Goal: Complete application form: Complete application form

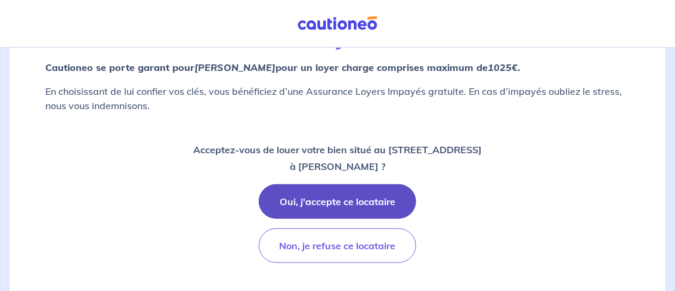
click at [350, 195] on button "Oui, j'accepte ce locataire" at bounding box center [337, 201] width 157 height 35
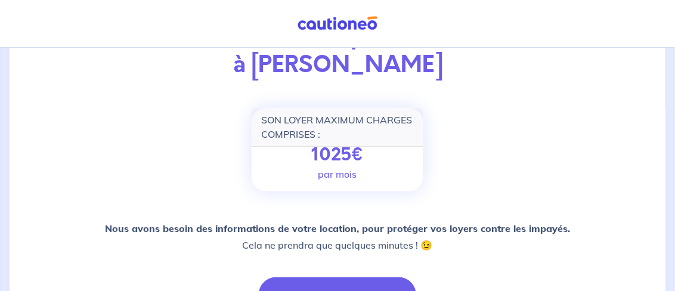
scroll to position [238, 0]
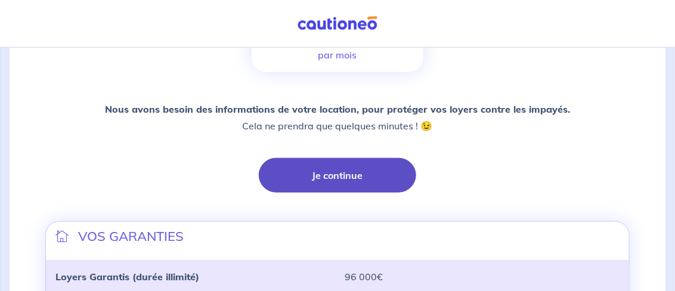
click at [338, 171] on button "Je continue" at bounding box center [337, 175] width 157 height 35
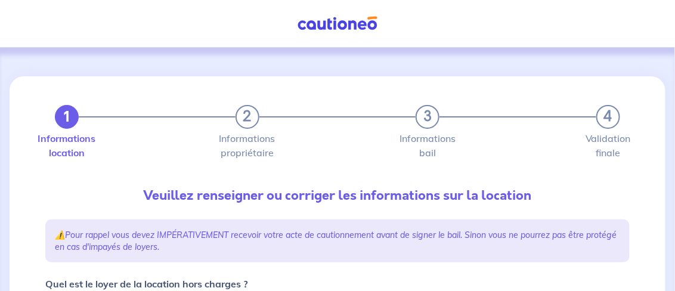
type input "770"
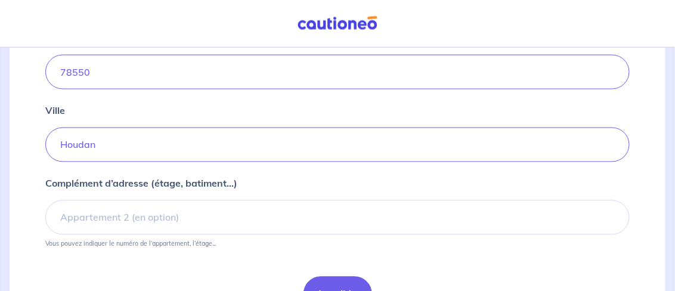
scroll to position [596, 0]
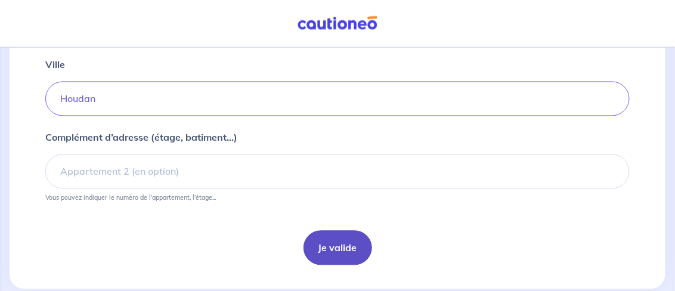
click at [337, 243] on button "Je valide" at bounding box center [338, 248] width 69 height 35
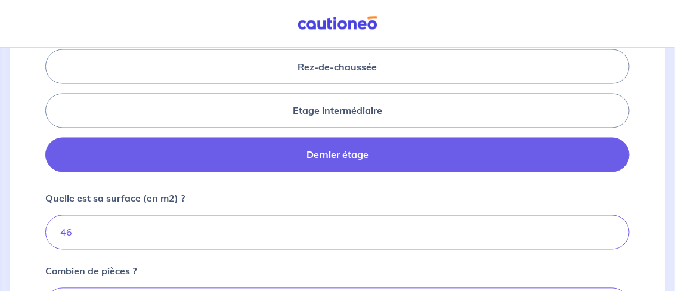
scroll to position [656, 0]
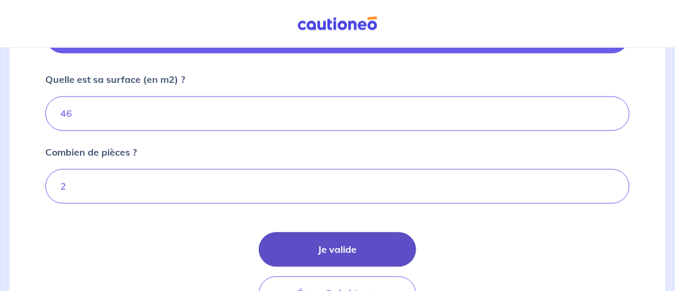
click at [305, 248] on button "Je valide" at bounding box center [337, 249] width 157 height 35
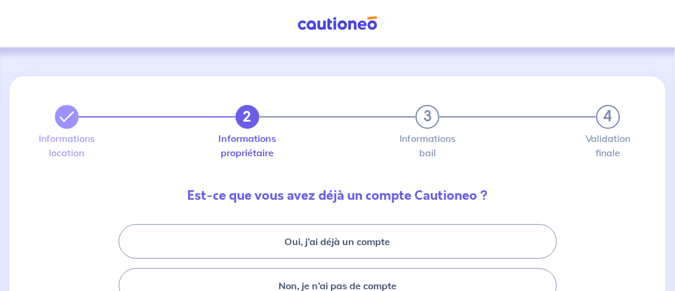
scroll to position [119, 0]
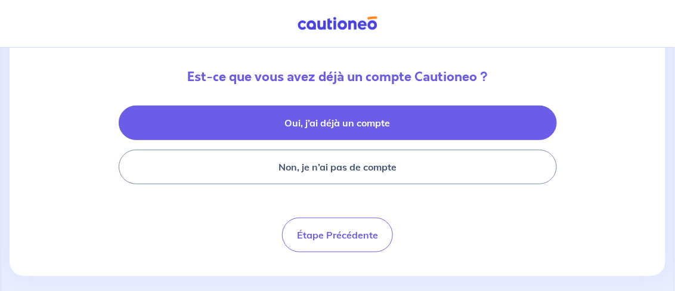
click at [301, 123] on button "Oui, j’ai déjà un compte" at bounding box center [338, 123] width 438 height 35
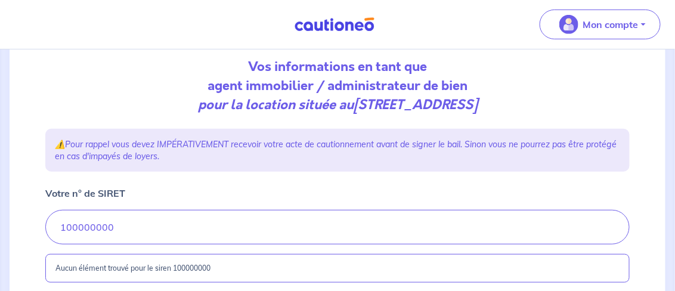
scroll to position [179, 0]
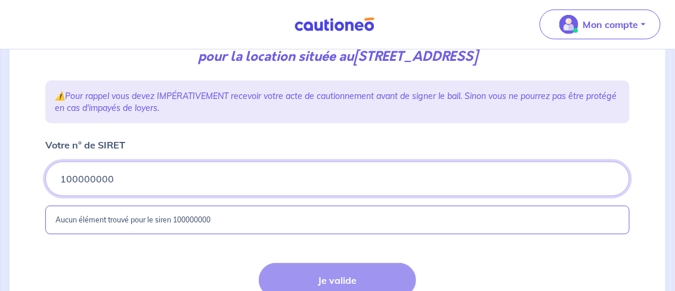
drag, startPoint x: 170, startPoint y: 180, endPoint x: 16, endPoint y: 180, distance: 154.5
click at [16, 180] on div "2 3 4 Informations location Informations propriétaire Informations bail Validat…" at bounding box center [338, 132] width 656 height 466
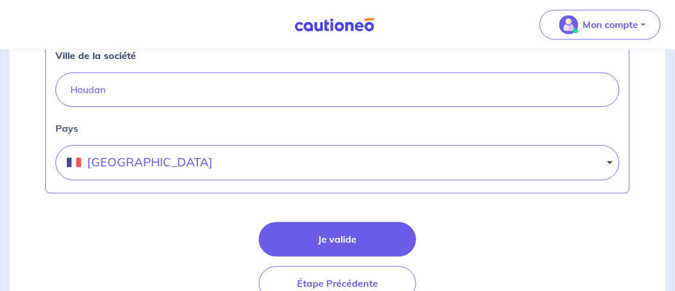
scroll to position [708, 0]
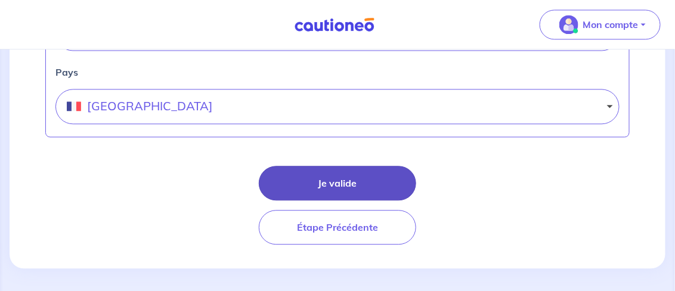
type input "792858169"
click at [317, 178] on button "Je valide" at bounding box center [337, 183] width 157 height 35
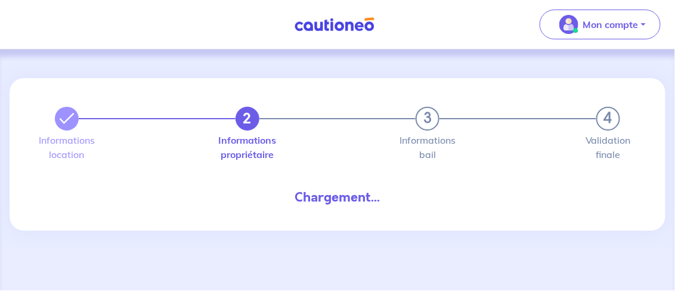
select select "FR"
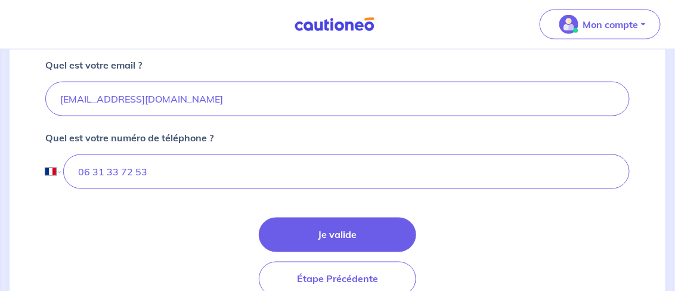
scroll to position [418, 0]
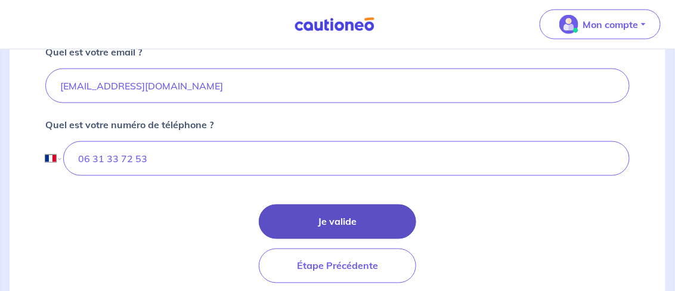
click at [332, 212] on button "Je valide" at bounding box center [337, 222] width 157 height 35
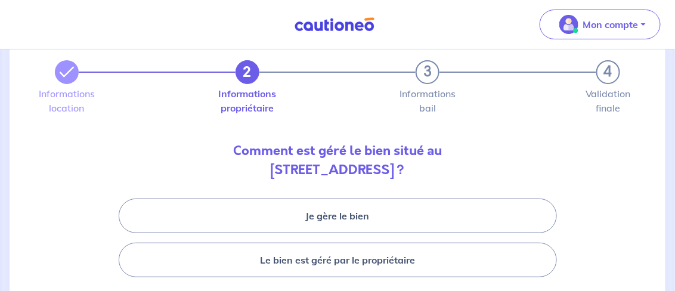
scroll to position [119, 0]
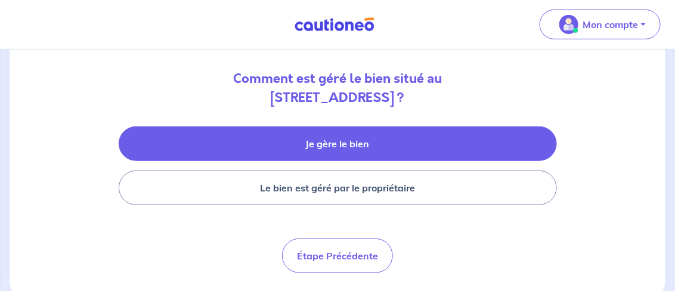
click at [320, 147] on button "Je gère le bien" at bounding box center [338, 143] width 438 height 35
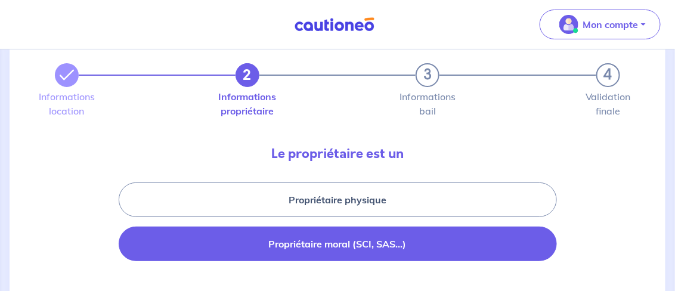
scroll to position [60, 0]
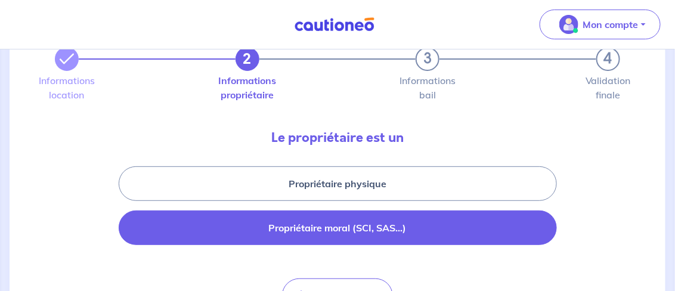
click at [347, 234] on button "Propriétaire moral (SCI, SAS...)" at bounding box center [338, 228] width 438 height 35
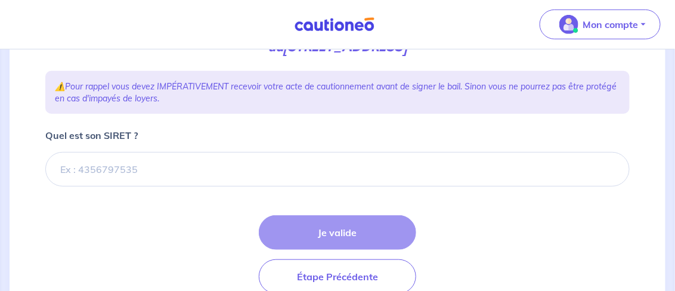
scroll to position [238, 0]
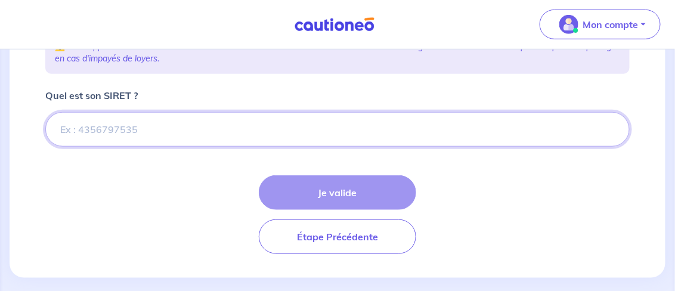
click at [147, 119] on input "Quel est son SIRET ?" at bounding box center [337, 129] width 585 height 35
paste input "[CREDIT_CARD_NUMBER]"
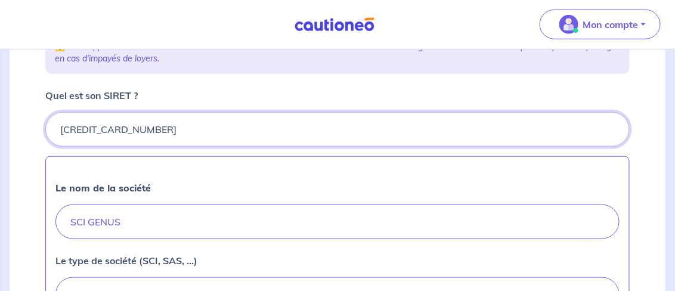
drag, startPoint x: 191, startPoint y: 123, endPoint x: 156, endPoint y: 124, distance: 35.2
click at [156, 124] on input "Quel est son SIRET ?" at bounding box center [337, 129] width 585 height 35
type input "[CREDIT_CARD_NUMBER]"
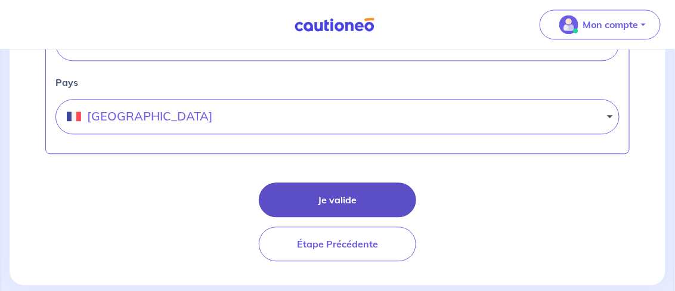
scroll to position [716, 0]
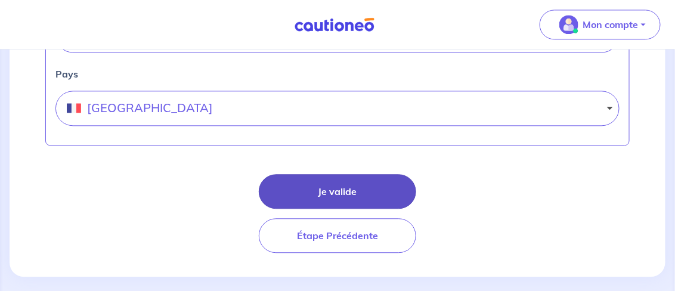
click at [372, 188] on button "Je valide" at bounding box center [337, 191] width 157 height 35
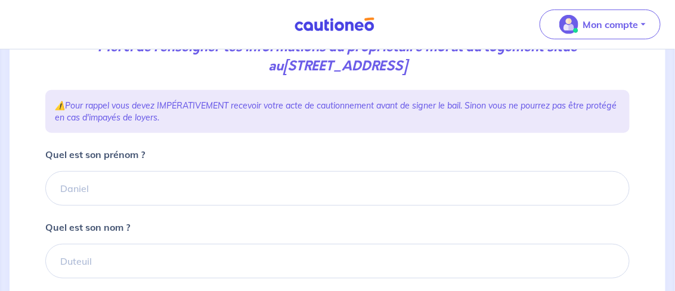
scroll to position [238, 0]
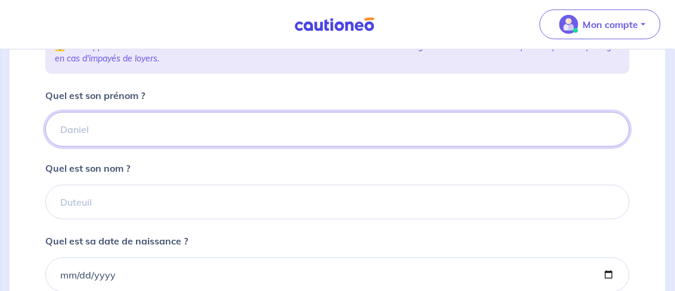
click at [119, 118] on input "Quel est son prénom ?" at bounding box center [337, 129] width 585 height 35
type input "[PERSON_NAME]"
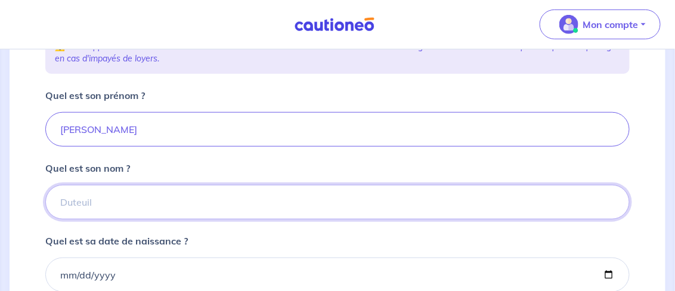
click at [115, 201] on input "Quel est son nom ?" at bounding box center [337, 202] width 585 height 35
type input "Archambaudière"
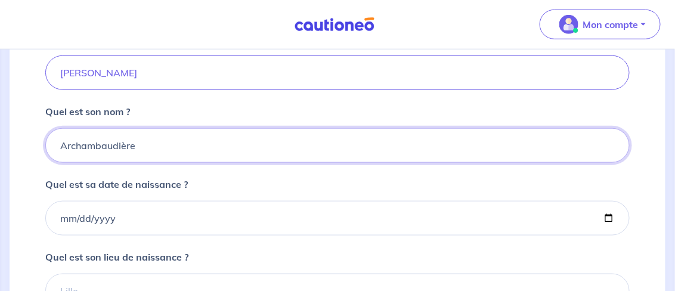
scroll to position [358, 0]
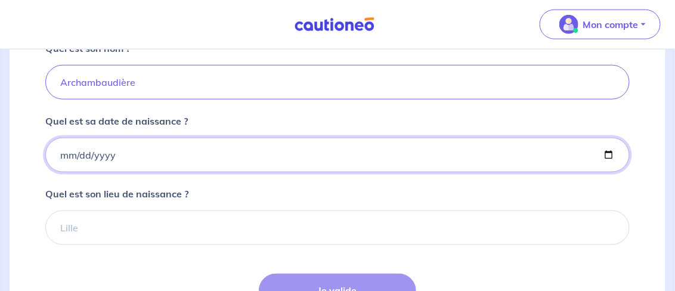
click at [61, 153] on input "Quel est sa date de naissance ?" at bounding box center [337, 155] width 585 height 35
type input "[DATE]"
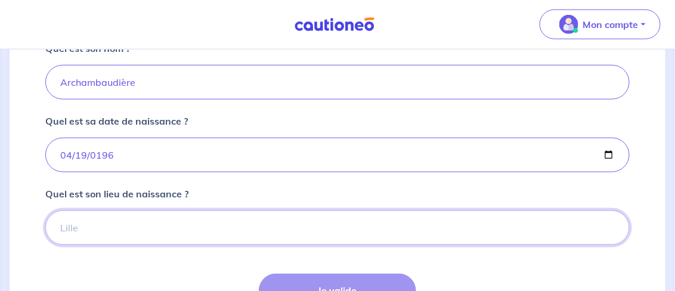
click at [96, 241] on input "Quel est son lieu de naissance ?" at bounding box center [337, 228] width 585 height 35
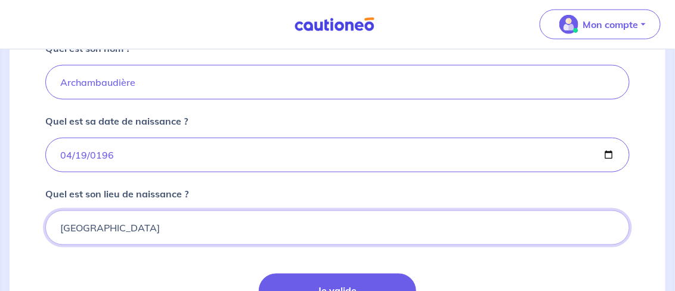
type input "[GEOGRAPHIC_DATA]"
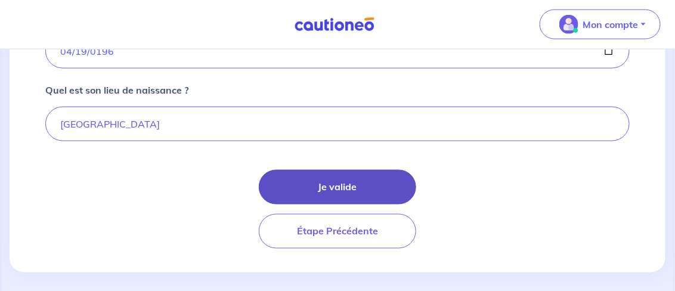
scroll to position [468, 0]
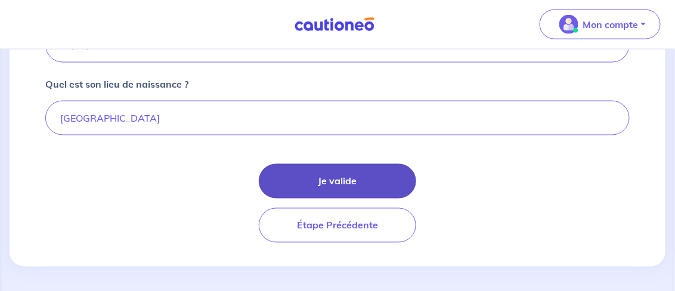
click at [379, 172] on button "Je valide" at bounding box center [337, 181] width 157 height 35
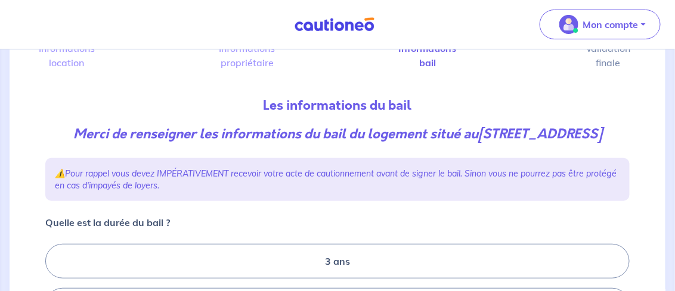
scroll to position [179, 0]
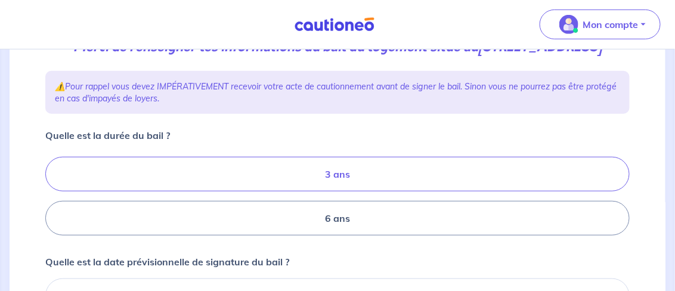
click at [358, 188] on label "3 ans" at bounding box center [337, 174] width 585 height 35
click at [53, 193] on input "3 ans" at bounding box center [49, 197] width 8 height 8
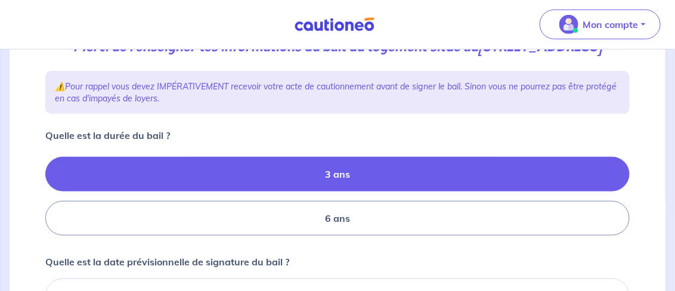
radio input "true"
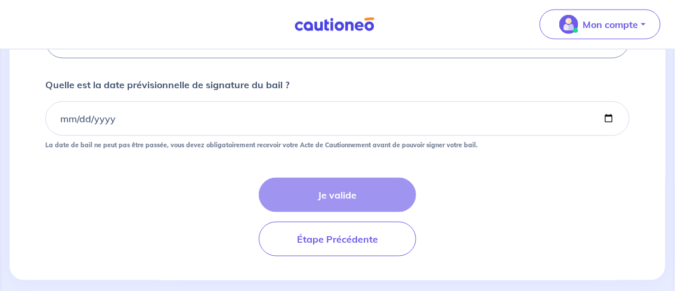
scroll to position [358, 0]
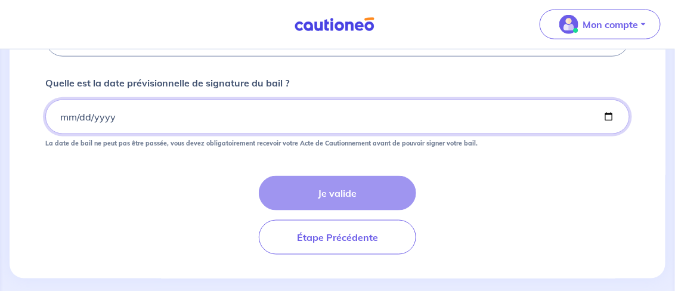
click at [613, 132] on input "Quelle est la date prévisionnelle de signature du bail ?" at bounding box center [337, 117] width 585 height 35
type input "[DATE]"
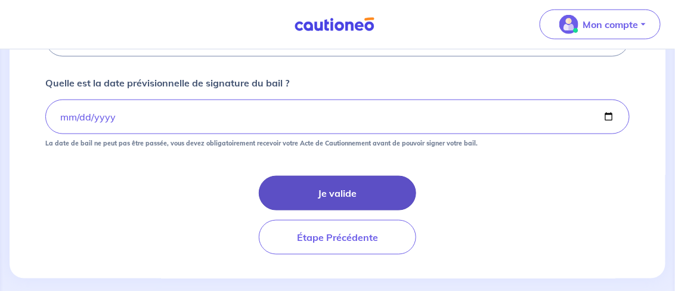
click at [316, 206] on button "Je valide" at bounding box center [337, 193] width 157 height 35
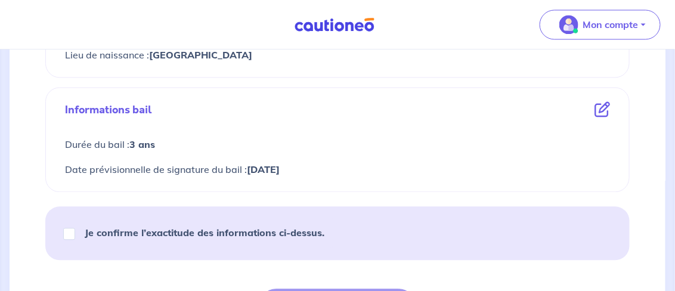
scroll to position [656, 0]
click at [60, 227] on div "Je confirme l’exactitude des informations ci-dessus." at bounding box center [199, 231] width 279 height 33
click at [70, 230] on input "Je confirme l’exactitude des informations ci-dessus." at bounding box center [69, 233] width 12 height 12
checkbox input "true"
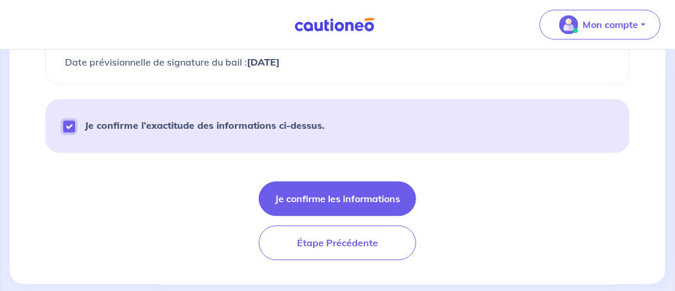
scroll to position [775, 0]
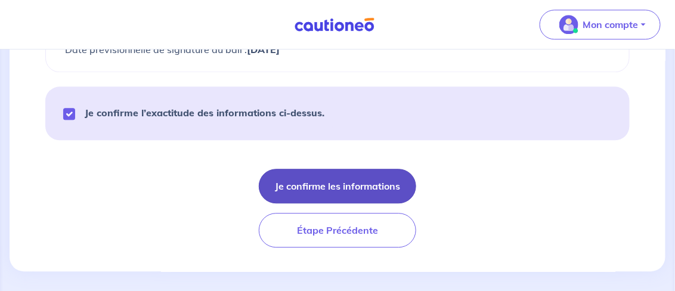
click at [346, 180] on button "Je confirme les informations" at bounding box center [337, 186] width 157 height 35
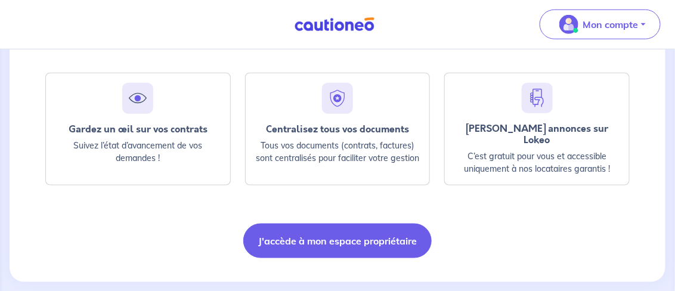
scroll to position [327, 0]
